Goal: Task Accomplishment & Management: Manage account settings

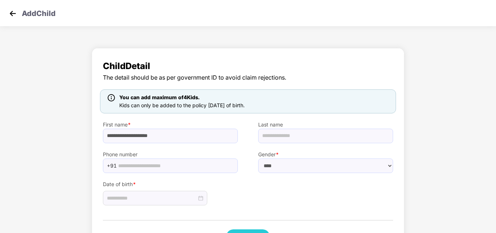
select select "****"
click at [11, 13] on img at bounding box center [12, 13] width 11 height 11
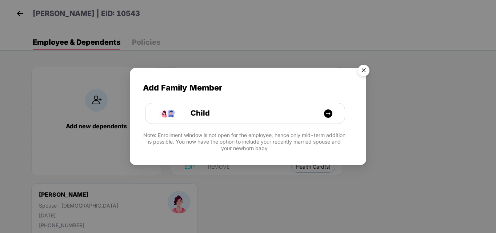
click at [363, 74] on img "Close" at bounding box center [363, 71] width 20 height 20
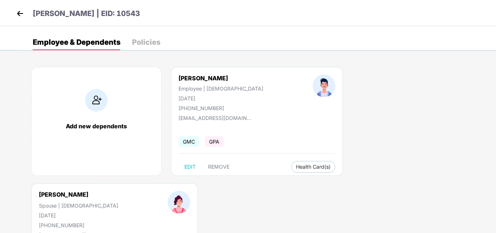
click at [21, 13] on img at bounding box center [20, 13] width 11 height 11
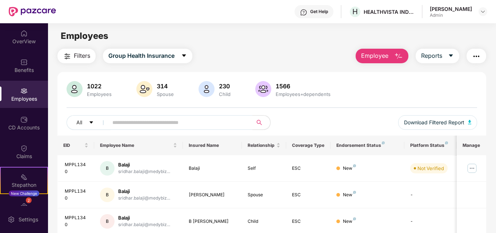
click at [22, 101] on div "Employees" at bounding box center [24, 98] width 48 height 7
click at [481, 12] on img at bounding box center [483, 12] width 6 height 6
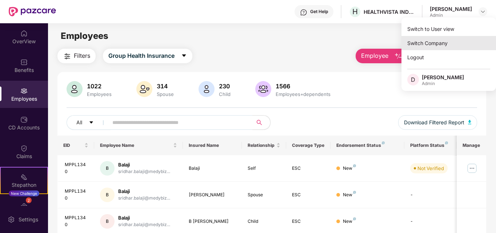
click at [423, 48] on div "Switch Company" at bounding box center [448, 43] width 95 height 14
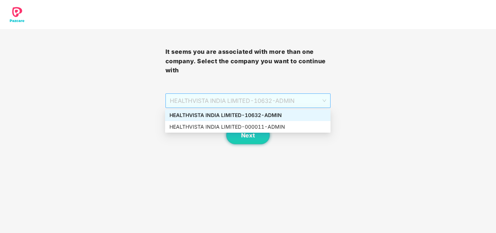
click at [283, 102] on span "HEALTHVISTA INDIA LIMITED - 10632 - ADMIN" at bounding box center [248, 101] width 157 height 14
click at [252, 125] on div "HEALTHVISTA INDIA LIMITED - 000011 - ADMIN" at bounding box center [247, 127] width 157 height 8
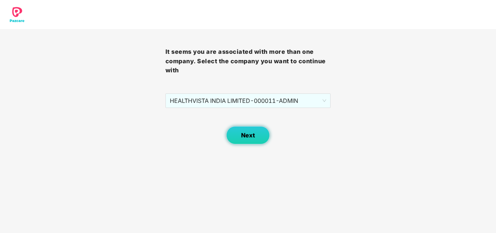
click at [252, 135] on span "Next" at bounding box center [248, 135] width 14 height 7
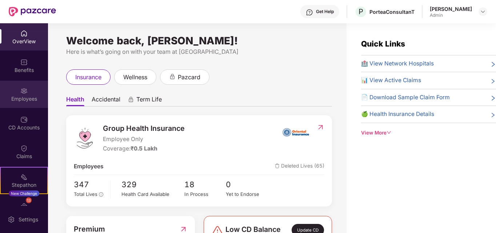
click at [23, 95] on div "Employees" at bounding box center [24, 94] width 48 height 27
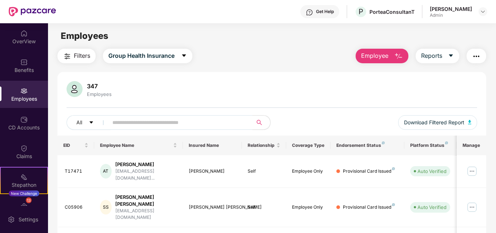
click at [381, 58] on span "Employee" at bounding box center [374, 55] width 27 height 9
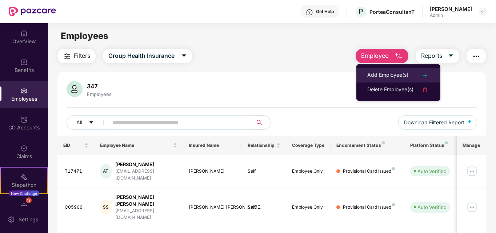
click at [386, 70] on li "Add Employee(s)" at bounding box center [398, 75] width 84 height 15
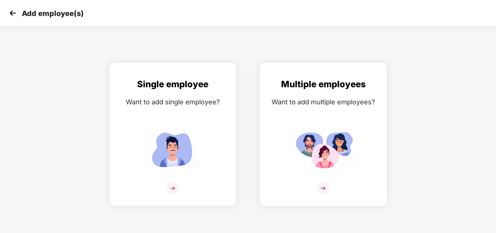
click at [322, 186] on img at bounding box center [323, 188] width 13 height 13
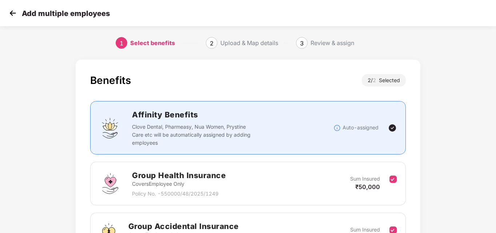
scroll to position [87, 0]
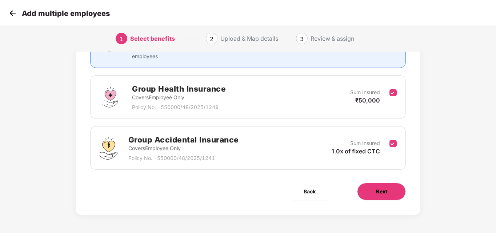
click at [376, 190] on span "Next" at bounding box center [382, 192] width 12 height 8
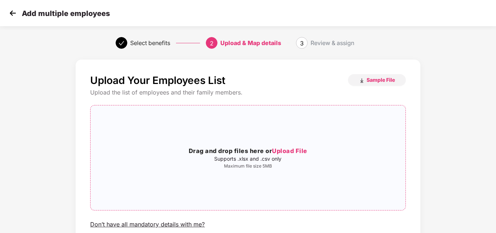
click at [293, 151] on span "Upload File" at bounding box center [289, 150] width 35 height 7
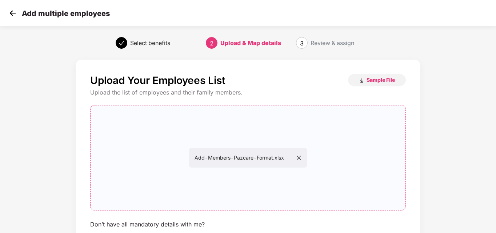
scroll to position [59, 0]
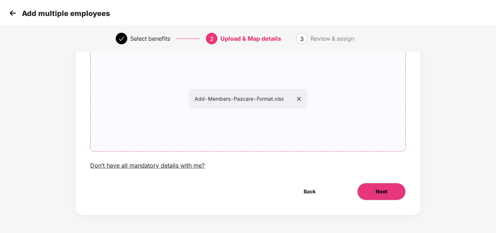
click at [372, 189] on button "Next" at bounding box center [381, 191] width 49 height 17
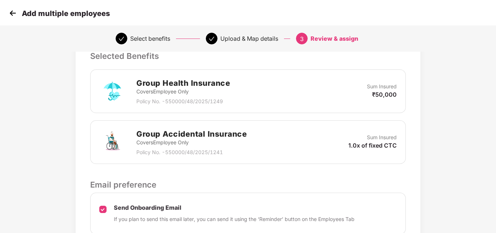
scroll to position [211, 0]
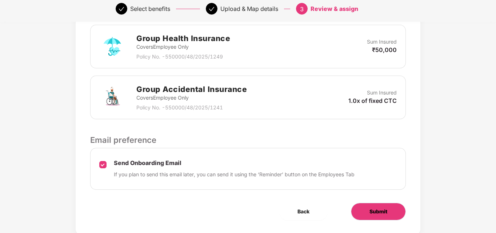
click at [380, 210] on span "Submit" at bounding box center [378, 212] width 18 height 8
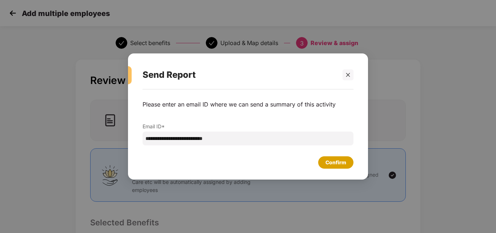
click at [340, 166] on div "Confirm" at bounding box center [335, 162] width 21 height 8
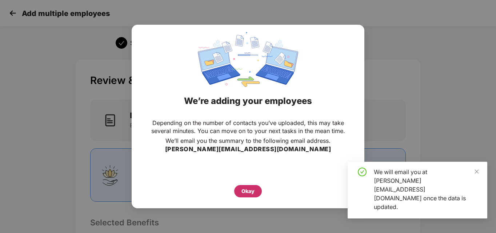
click at [247, 191] on div "Okay" at bounding box center [247, 191] width 13 height 8
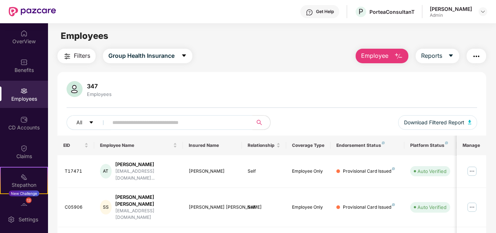
click at [369, 57] on span "Employee" at bounding box center [374, 55] width 27 height 9
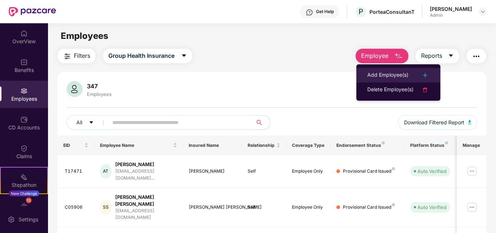
click at [383, 78] on div "Add Employee(s)" at bounding box center [387, 75] width 41 height 9
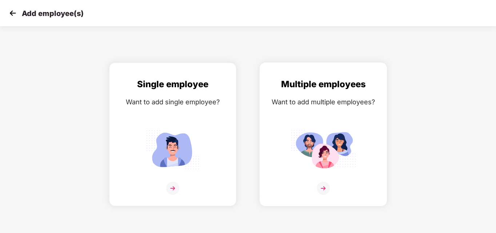
click at [324, 187] on img at bounding box center [323, 188] width 13 height 13
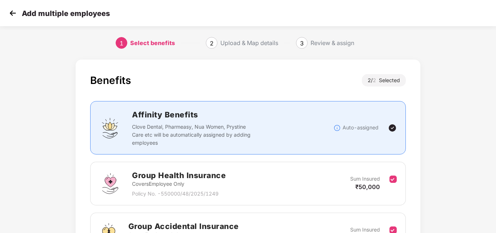
scroll to position [87, 0]
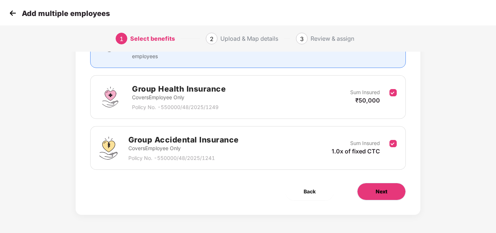
click at [372, 194] on button "Next" at bounding box center [381, 191] width 49 height 17
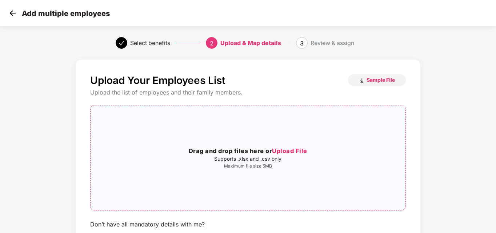
click at [296, 150] on span "Upload File" at bounding box center [289, 150] width 35 height 7
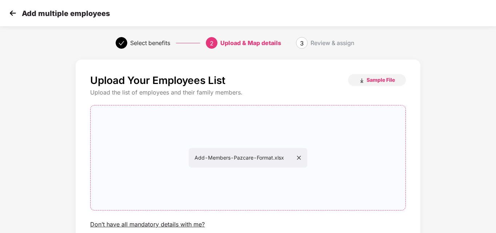
scroll to position [59, 0]
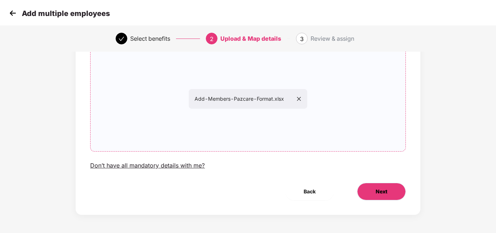
click at [385, 197] on button "Next" at bounding box center [381, 191] width 49 height 17
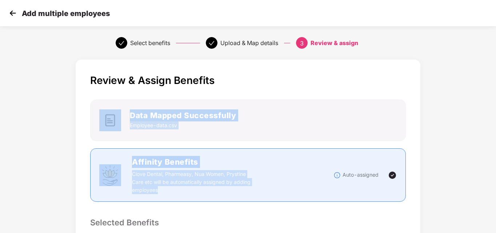
scroll to position [0, 1]
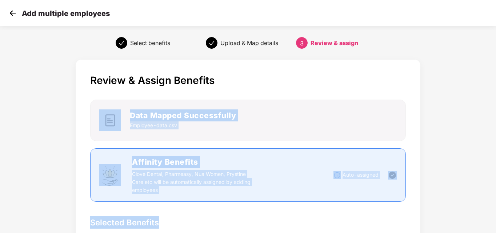
drag, startPoint x: 495, startPoint y: 84, endPoint x: 495, endPoint y: 213, distance: 129.1
click at [495, 213] on html "Add multiple employees Select benefits Upload & Map details 3 Review & assign R…" at bounding box center [248, 116] width 496 height 233
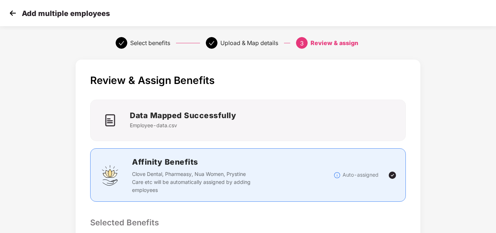
scroll to position [188, 1]
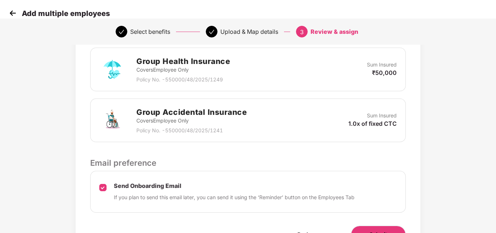
click at [381, 230] on button "Submit" at bounding box center [378, 234] width 55 height 17
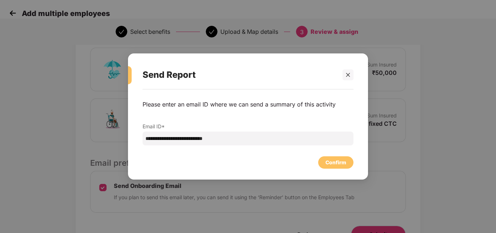
scroll to position [0, 1]
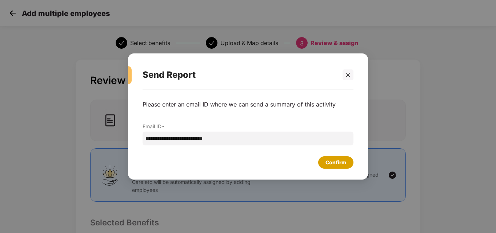
click at [338, 161] on div "Confirm" at bounding box center [335, 162] width 21 height 8
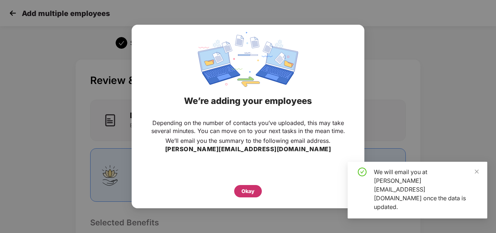
click at [247, 191] on div "Okay" at bounding box center [247, 191] width 13 height 8
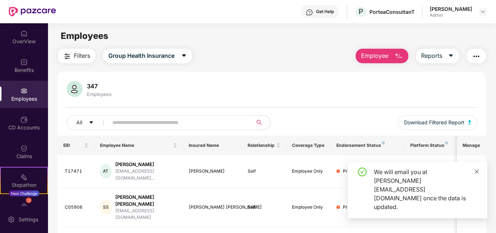
click at [475, 173] on icon "close" at bounding box center [477, 171] width 4 height 4
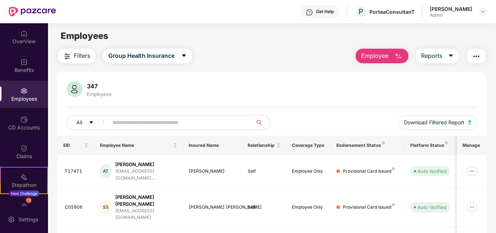
click at [374, 55] on span "Employee" at bounding box center [374, 55] width 27 height 9
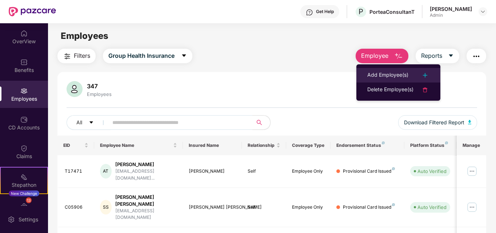
click at [385, 77] on div "Add Employee(s)" at bounding box center [387, 75] width 41 height 9
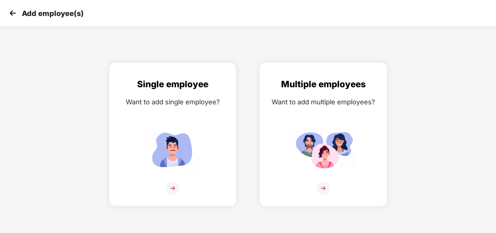
click at [322, 186] on img at bounding box center [323, 188] width 13 height 13
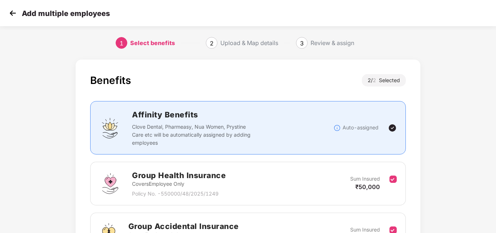
scroll to position [87, 0]
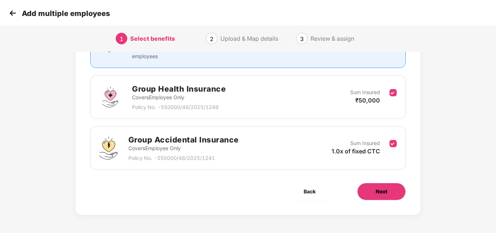
click at [385, 193] on span "Next" at bounding box center [382, 192] width 12 height 8
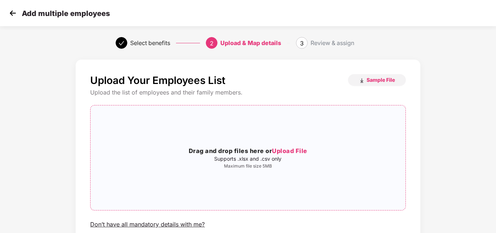
click at [299, 151] on span "Upload File" at bounding box center [289, 150] width 35 height 7
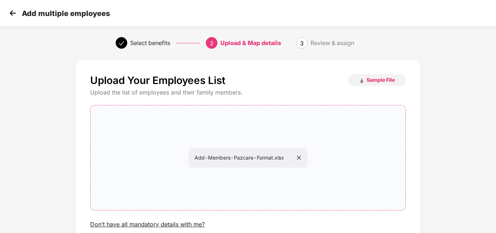
scroll to position [59, 0]
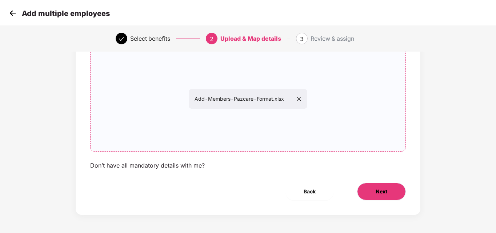
click at [377, 192] on span "Next" at bounding box center [382, 192] width 12 height 8
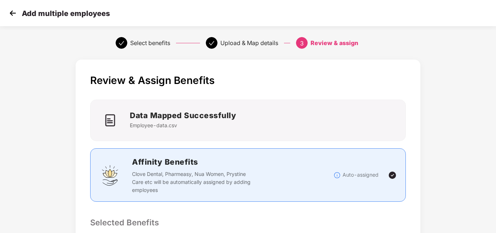
scroll to position [210, 0]
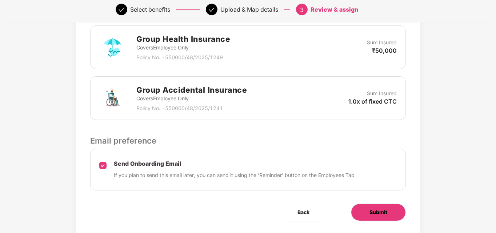
click at [385, 211] on span "Submit" at bounding box center [378, 212] width 18 height 8
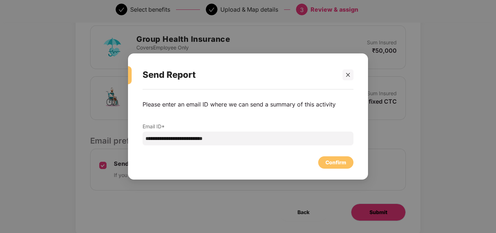
scroll to position [0, 0]
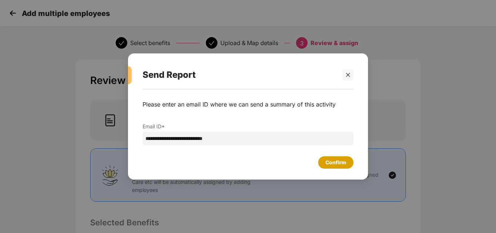
click at [330, 160] on div "Confirm" at bounding box center [335, 162] width 21 height 8
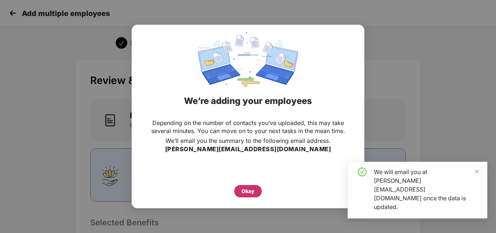
click at [247, 193] on div "Okay" at bounding box center [247, 191] width 13 height 8
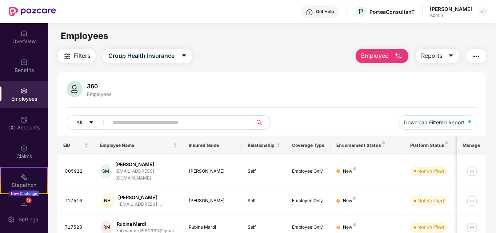
click at [392, 56] on button "Employee" at bounding box center [382, 56] width 53 height 15
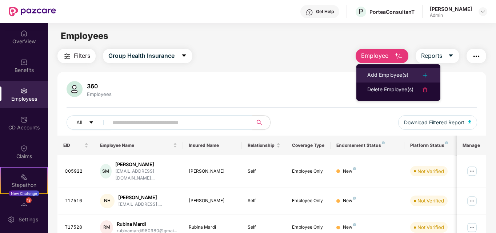
click at [391, 76] on div "Add Employee(s)" at bounding box center [387, 75] width 41 height 9
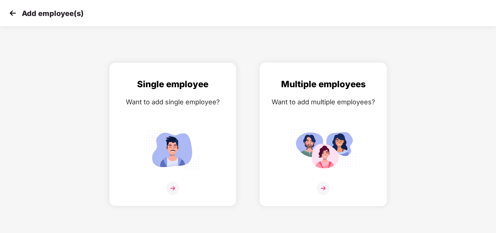
click at [323, 188] on img at bounding box center [323, 188] width 13 height 13
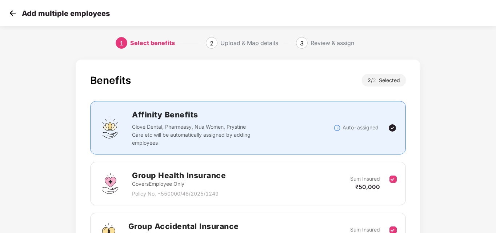
scroll to position [87, 0]
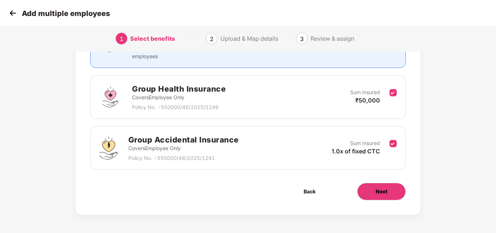
click at [382, 190] on span "Next" at bounding box center [382, 192] width 12 height 8
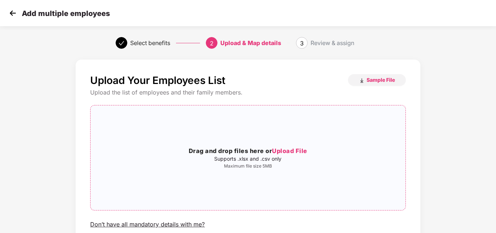
click at [295, 151] on span "Upload File" at bounding box center [289, 150] width 35 height 7
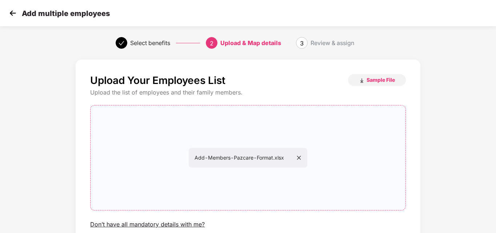
scroll to position [59, 0]
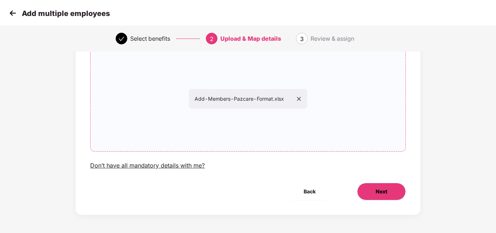
click at [378, 190] on span "Next" at bounding box center [382, 192] width 12 height 8
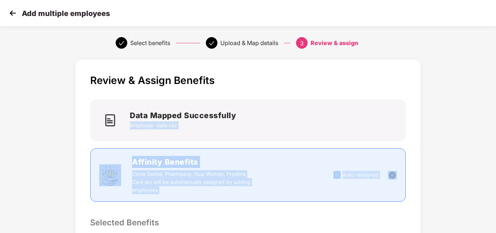
drag, startPoint x: 495, startPoint y: 87, endPoint x: 496, endPoint y: 190, distance: 102.9
click at [495, 190] on html "Add multiple employees Select benefits Upload & Map details 3 Review & assign R…" at bounding box center [248, 116] width 496 height 233
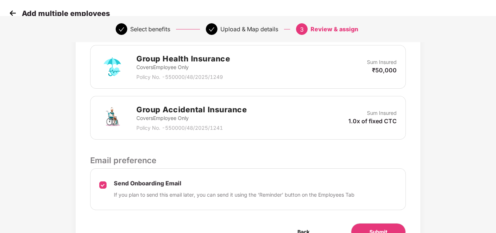
scroll to position [209, 1]
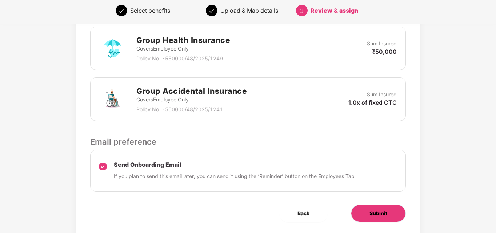
click at [373, 212] on span "Submit" at bounding box center [378, 213] width 18 height 8
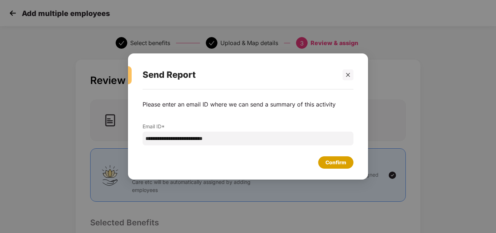
click at [339, 158] on div "Confirm" at bounding box center [335, 162] width 21 height 8
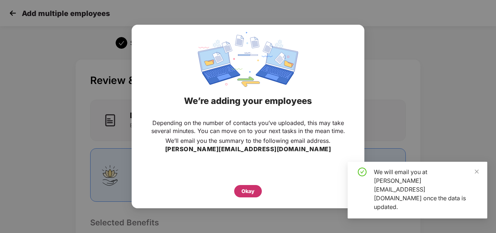
click at [247, 192] on div "Okay" at bounding box center [247, 191] width 13 height 8
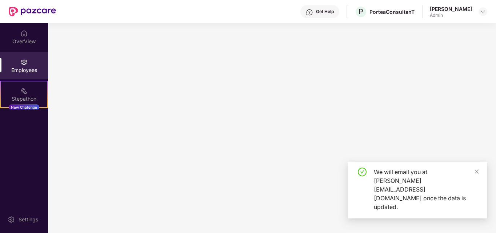
scroll to position [0, 0]
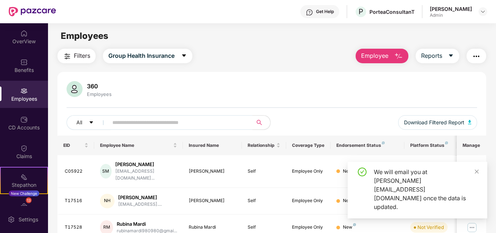
click at [23, 96] on div "Employees" at bounding box center [24, 98] width 48 height 7
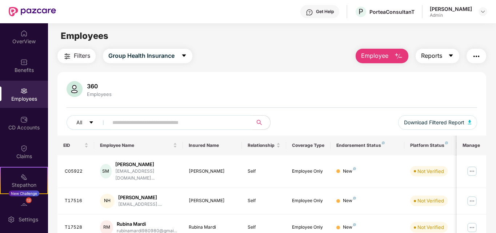
click at [430, 56] on span "Reports" at bounding box center [431, 55] width 21 height 9
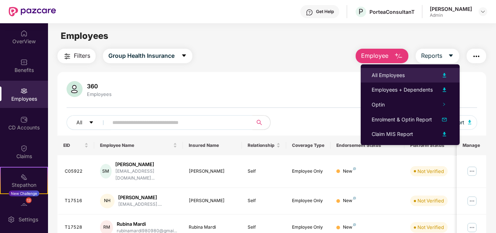
click at [386, 79] on div "All Employees" at bounding box center [388, 75] width 33 height 8
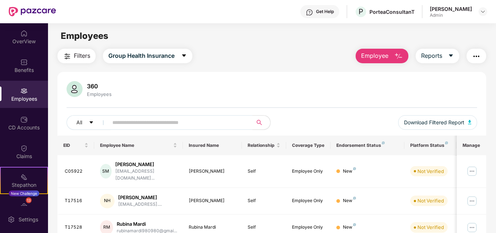
click at [226, 91] on div "360 Employees" at bounding box center [272, 89] width 411 height 17
click at [383, 56] on span "Employee" at bounding box center [374, 55] width 27 height 9
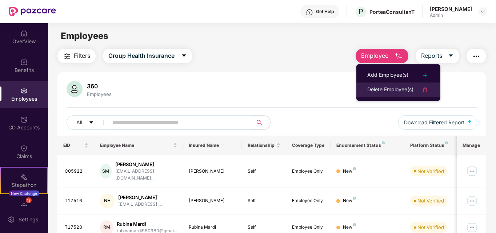
click at [381, 91] on div "Delete Employee(s)" at bounding box center [390, 89] width 46 height 9
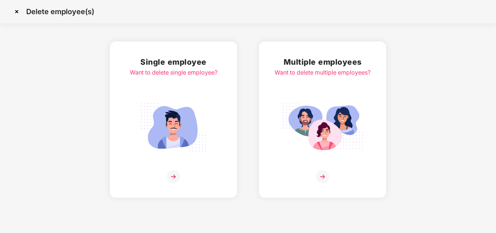
click at [322, 180] on img at bounding box center [322, 176] width 13 height 13
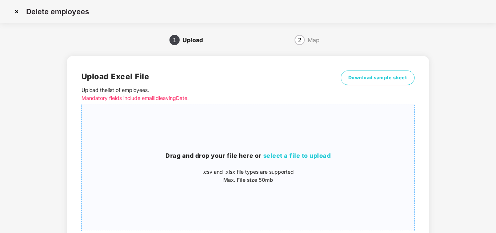
click at [307, 154] on span "select a file to upload" at bounding box center [297, 155] width 68 height 7
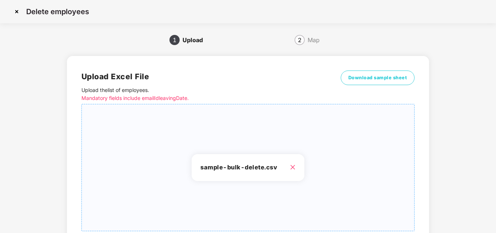
scroll to position [58, 0]
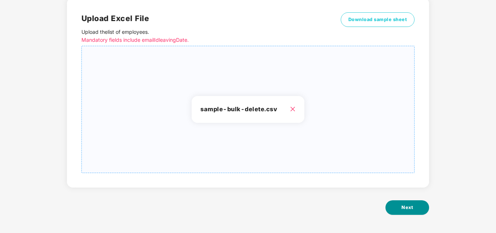
click at [408, 209] on span "Next" at bounding box center [407, 207] width 12 height 7
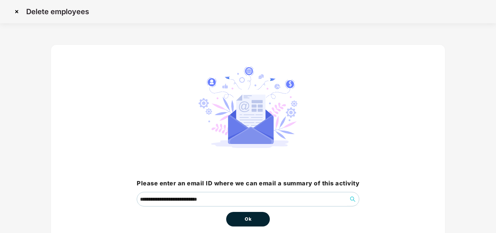
click at [250, 218] on span "Ok" at bounding box center [248, 219] width 7 height 7
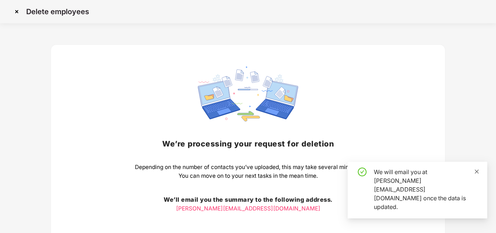
click at [478, 174] on icon "close" at bounding box center [476, 171] width 5 height 5
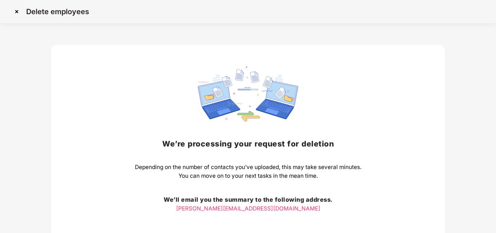
click at [17, 10] on img at bounding box center [17, 12] width 12 height 12
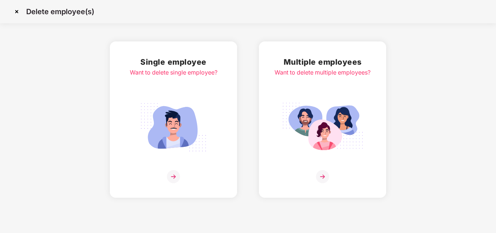
click at [18, 10] on img at bounding box center [17, 12] width 12 height 12
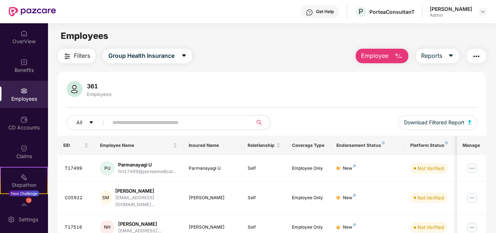
click at [388, 58] on span "Employee" at bounding box center [374, 55] width 27 height 9
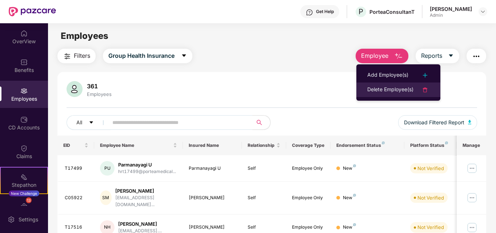
click at [386, 91] on div "Delete Employee(s)" at bounding box center [390, 89] width 46 height 9
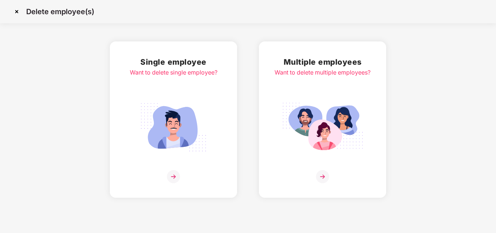
click at [322, 177] on img at bounding box center [322, 176] width 13 height 13
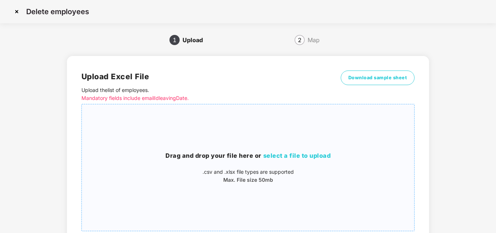
click at [306, 154] on span "select a file to upload" at bounding box center [297, 155] width 68 height 7
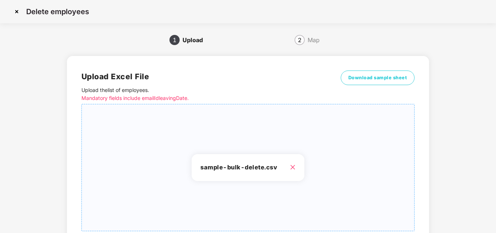
scroll to position [58, 0]
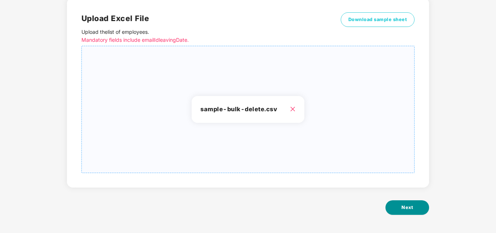
click at [406, 213] on button "Next" at bounding box center [407, 207] width 44 height 15
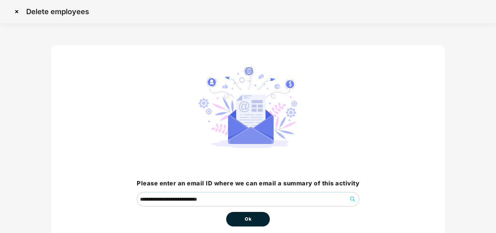
click at [249, 222] on span "Ok" at bounding box center [248, 219] width 7 height 7
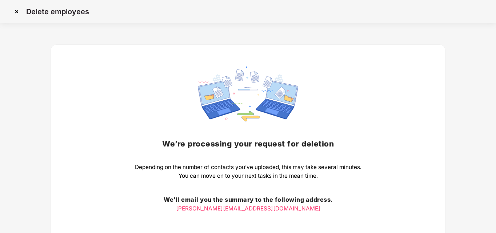
click at [17, 12] on img at bounding box center [17, 12] width 12 height 12
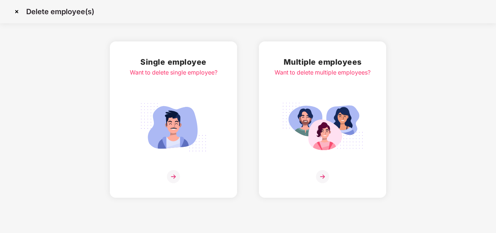
click at [17, 12] on img at bounding box center [17, 12] width 12 height 12
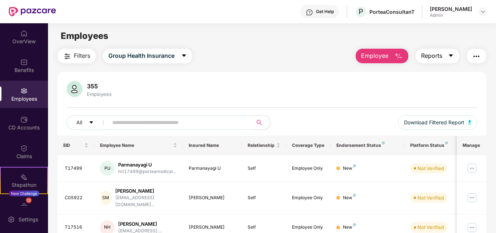
click at [430, 56] on span "Reports" at bounding box center [431, 55] width 21 height 9
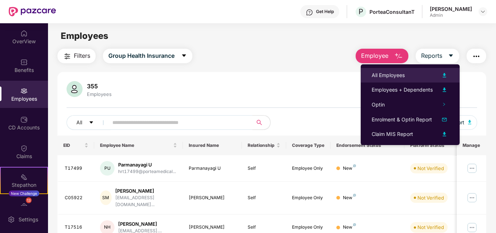
click at [382, 72] on div "All Employees" at bounding box center [388, 75] width 33 height 8
